Goal: Task Accomplishment & Management: Use online tool/utility

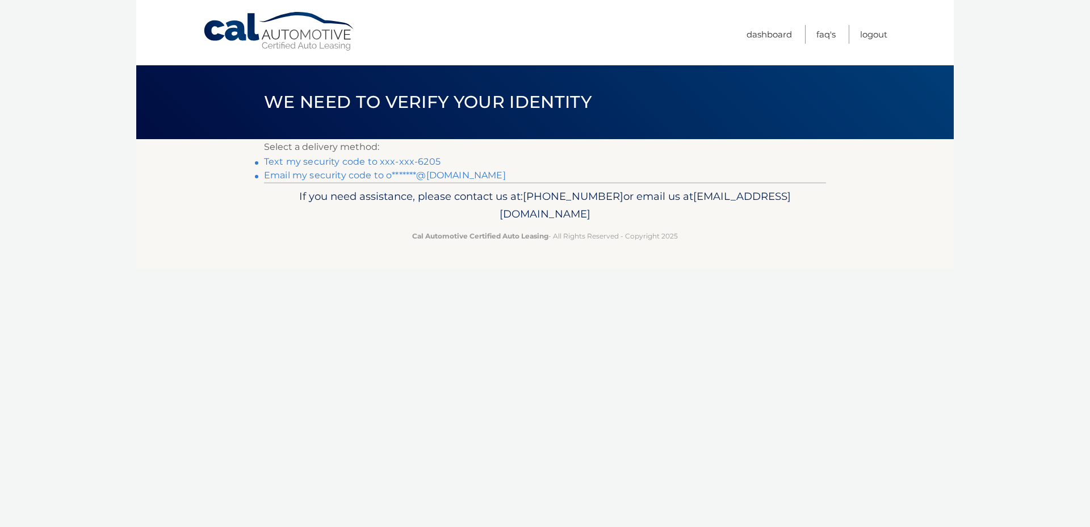
click at [398, 163] on link "Text my security code to xxx-xxx-6205" at bounding box center [352, 161] width 176 height 11
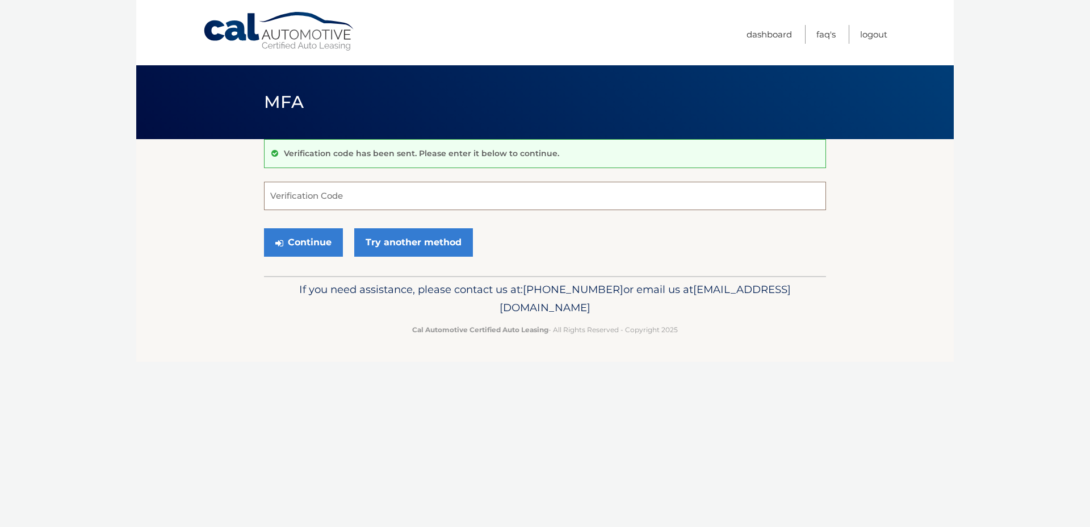
click at [411, 203] on input "Verification Code" at bounding box center [545, 196] width 562 height 28
type input "515147"
click at [264, 228] on button "Continue" at bounding box center [303, 242] width 79 height 28
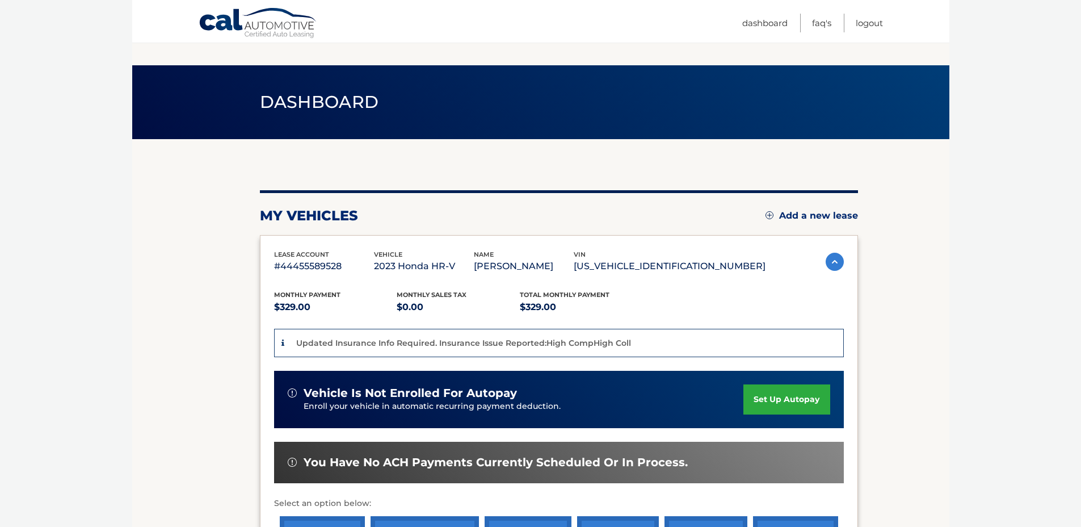
scroll to position [204, 0]
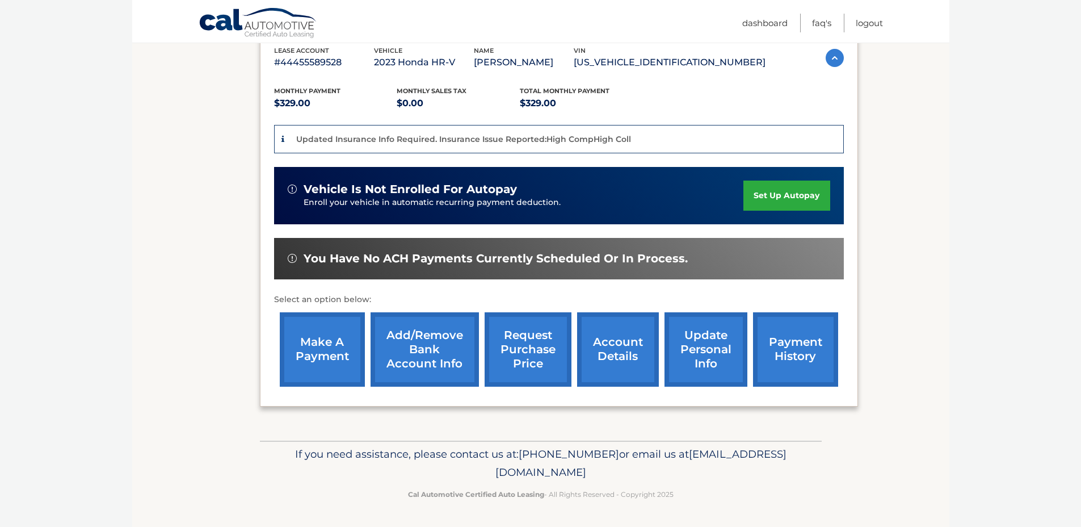
click at [334, 328] on link "make a payment" at bounding box center [322, 349] width 85 height 74
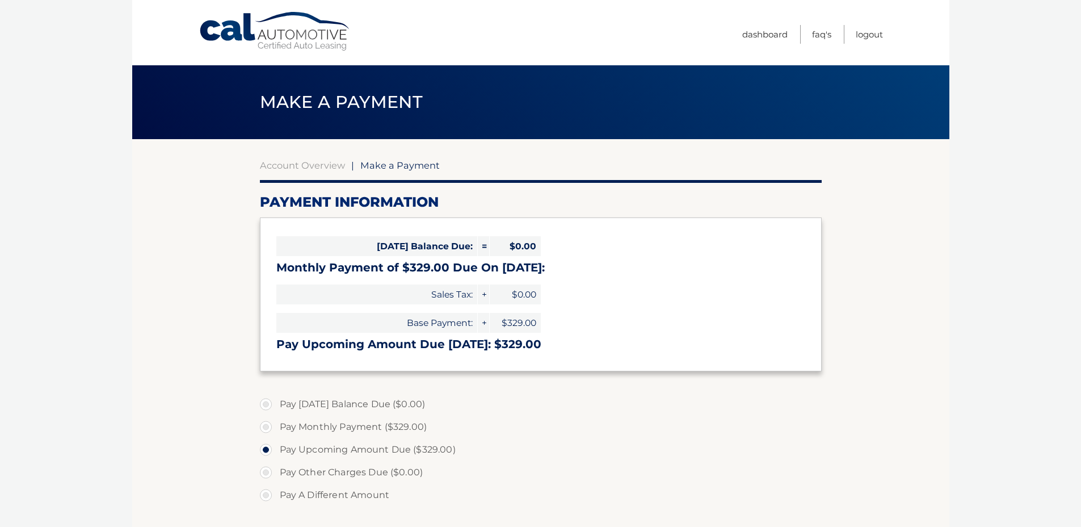
select select "YTlkMjAxOWYtNjdjOC00Y2IxLWFkMjctMDQwZDJkNGViNzgy"
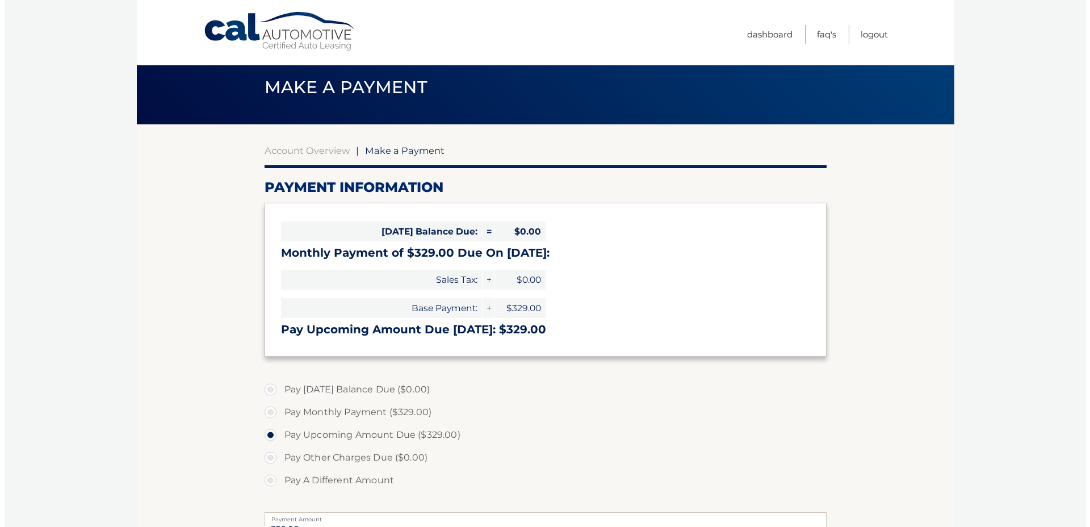
scroll to position [284, 0]
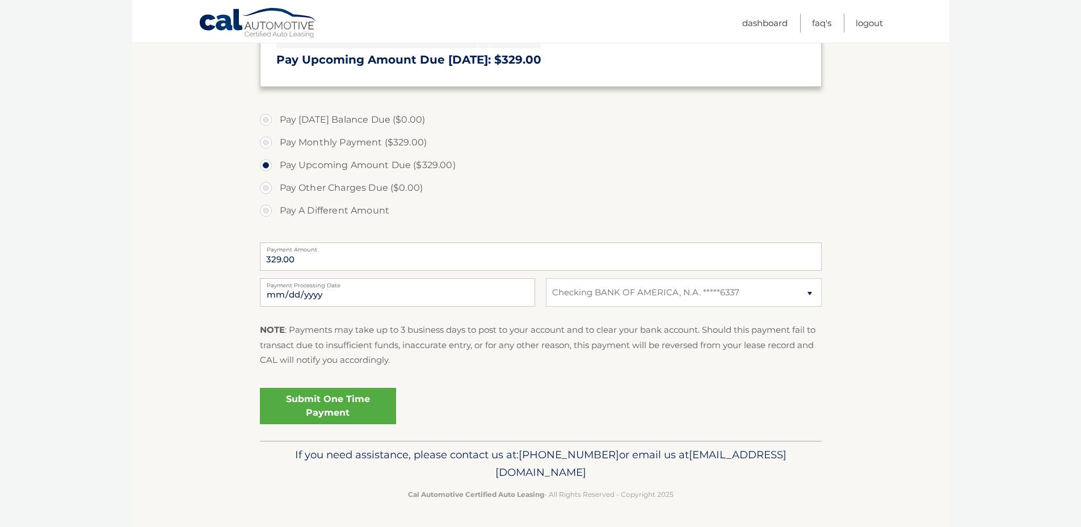
click at [339, 406] on link "Submit One Time Payment" at bounding box center [328, 406] width 136 height 36
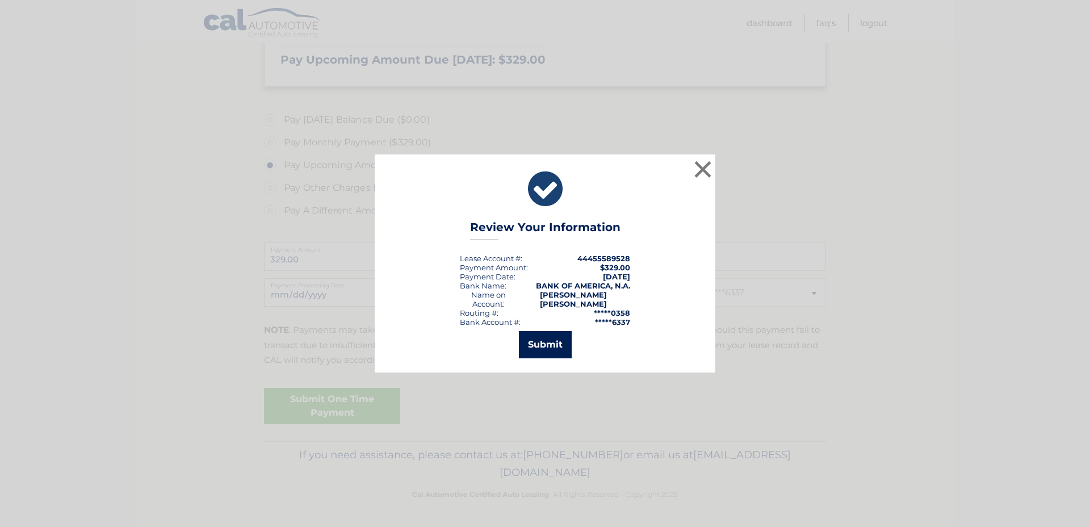
click at [556, 340] on button "Submit" at bounding box center [545, 344] width 53 height 27
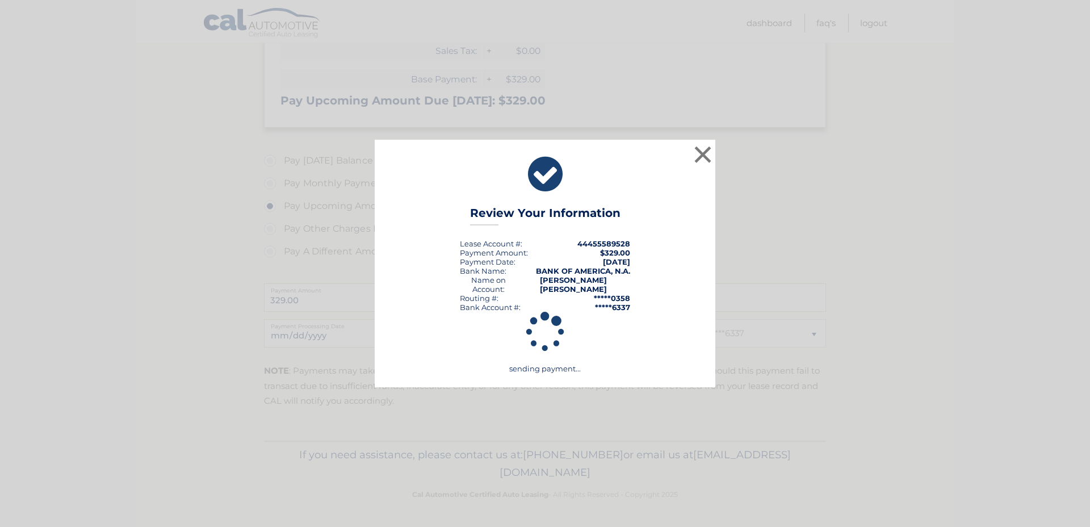
scroll to position [243, 0]
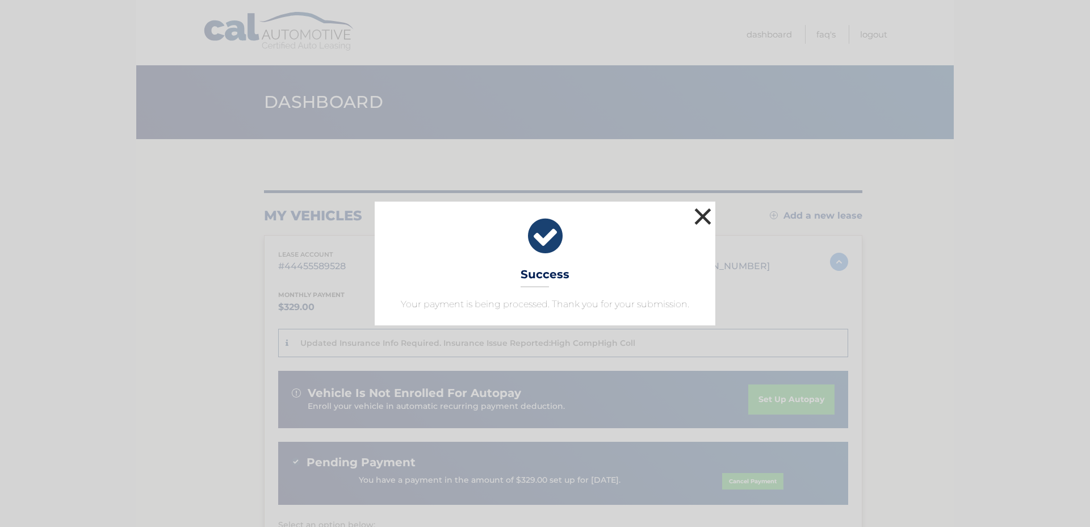
click at [704, 208] on button "×" at bounding box center [702, 216] width 23 height 23
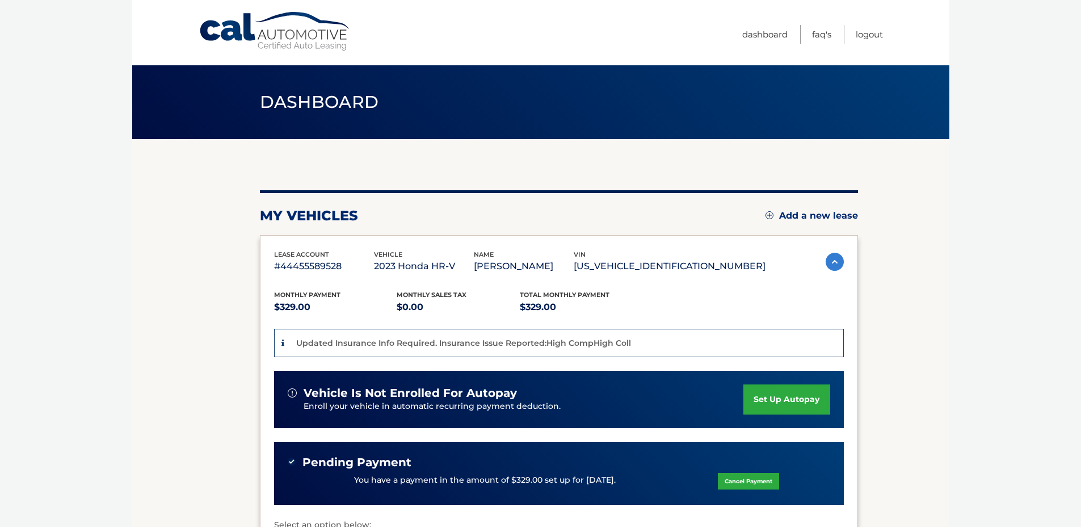
click at [92, 215] on body "Cal Automotive Menu Dashboard FAQ's Logout" at bounding box center [540, 263] width 1081 height 527
click at [1069, 177] on body "Cal Automotive Menu Dashboard FAQ's Logout" at bounding box center [540, 263] width 1081 height 527
